Goal: Navigation & Orientation: Find specific page/section

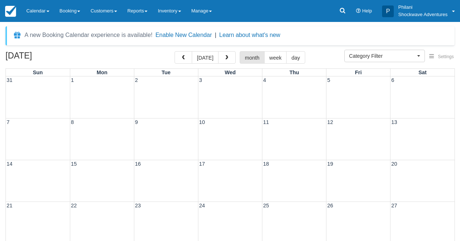
select select
click at [186, 60] on span "button" at bounding box center [183, 57] width 5 height 5
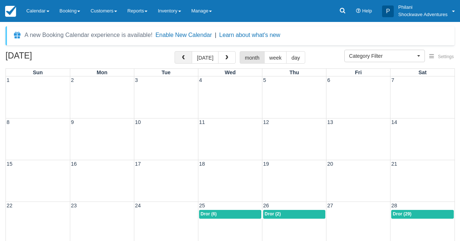
click at [186, 60] on span "button" at bounding box center [183, 57] width 5 height 5
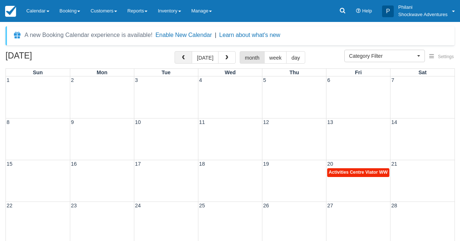
click at [186, 60] on span "button" at bounding box center [183, 57] width 5 height 5
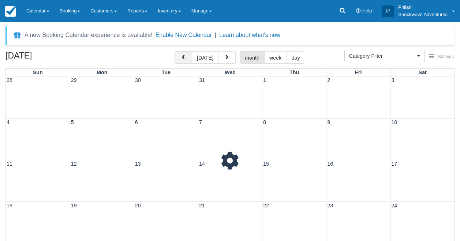
click at [186, 60] on span "button" at bounding box center [183, 57] width 5 height 5
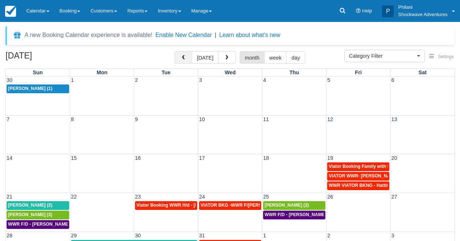
click at [186, 60] on span "button" at bounding box center [183, 57] width 5 height 5
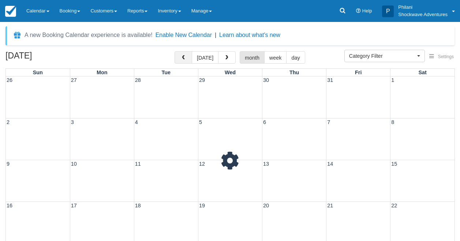
click at [186, 60] on span "button" at bounding box center [183, 57] width 5 height 5
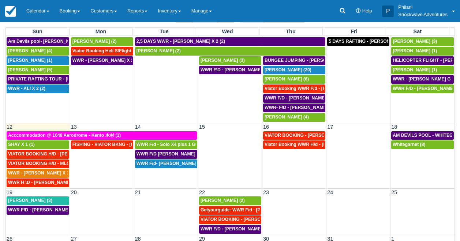
scroll to position [78, 0]
